Goal: Task Accomplishment & Management: Manage account settings

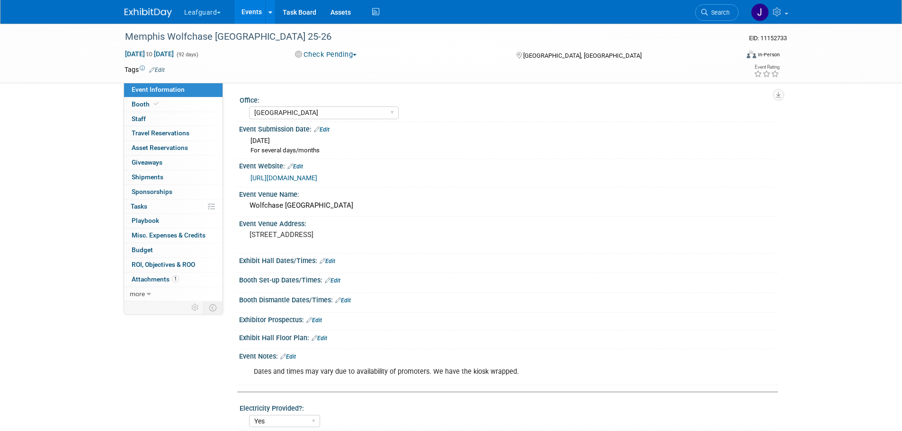
select select "[GEOGRAPHIC_DATA]"
select select "Yes"
select select "Check"
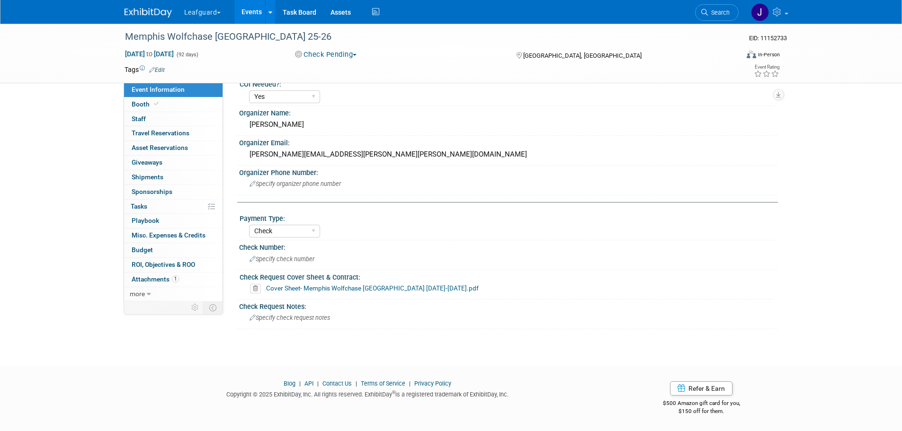
click at [213, 9] on button "Leafguard" at bounding box center [208, 10] width 50 height 21
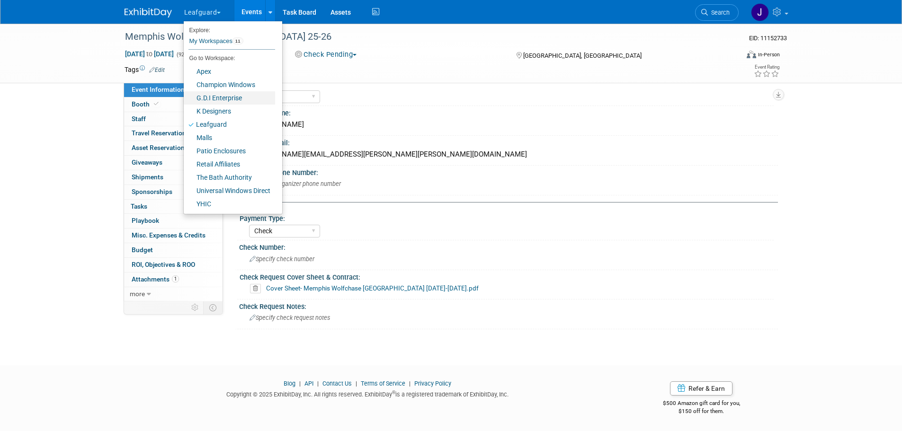
click at [234, 100] on link "G.D.I Enterprise" at bounding box center [229, 97] width 91 height 13
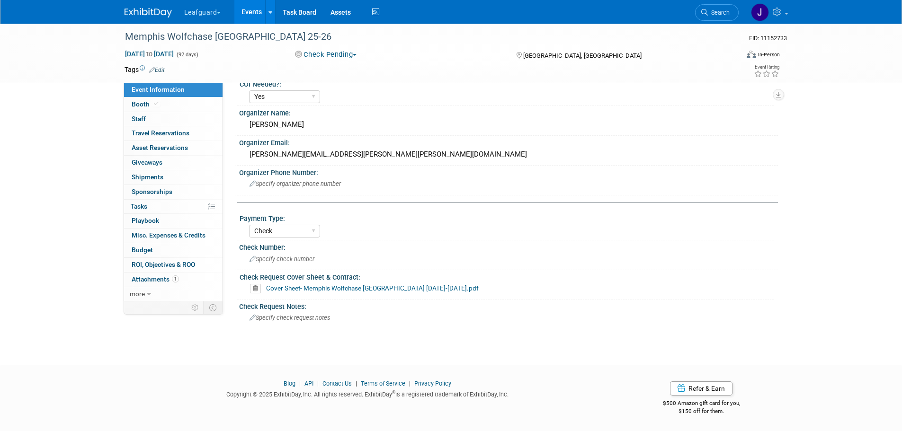
click at [130, 17] on img at bounding box center [148, 12] width 47 height 9
